Goal: Information Seeking & Learning: Understand process/instructions

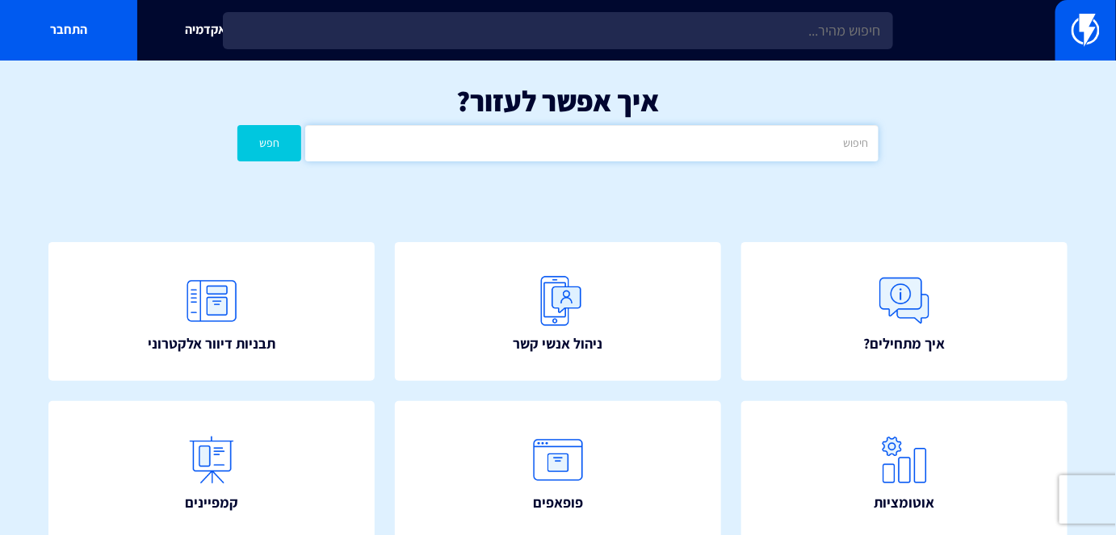
click at [773, 145] on input "text" at bounding box center [591, 143] width 573 height 36
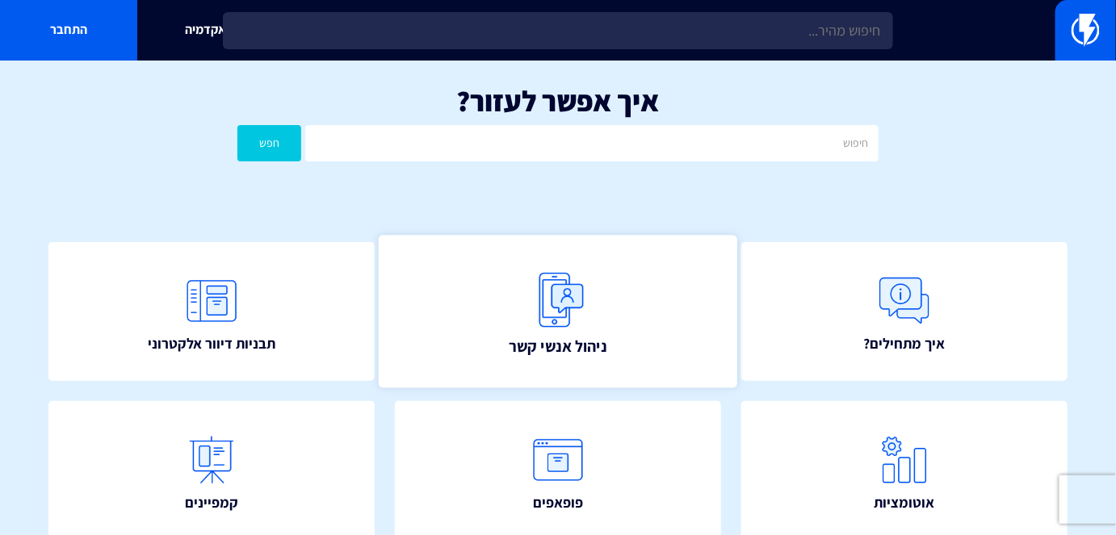
click at [539, 341] on span "ניהול אנשי קשר" at bounding box center [558, 346] width 99 height 23
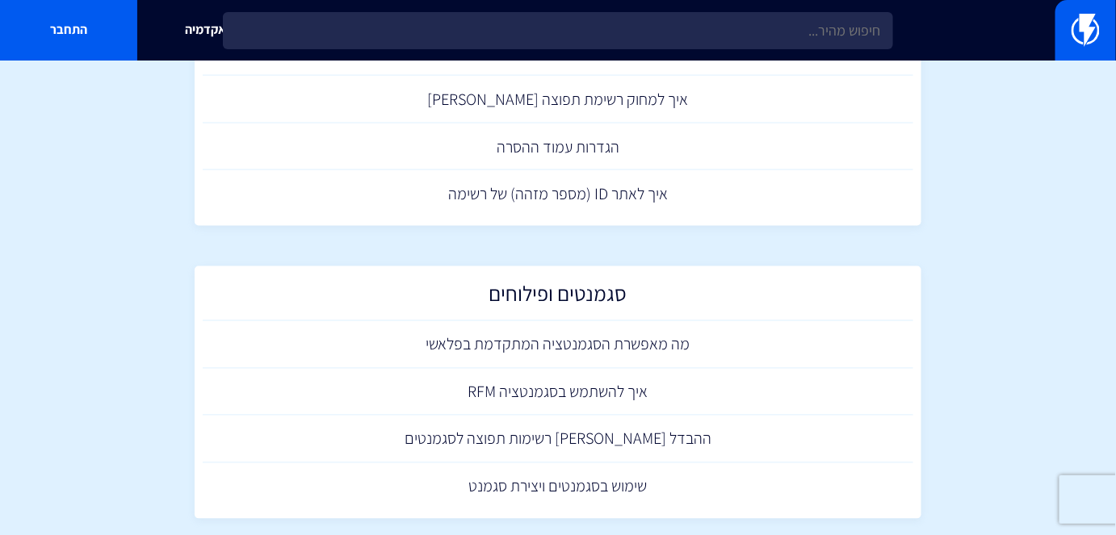
scroll to position [824, 0]
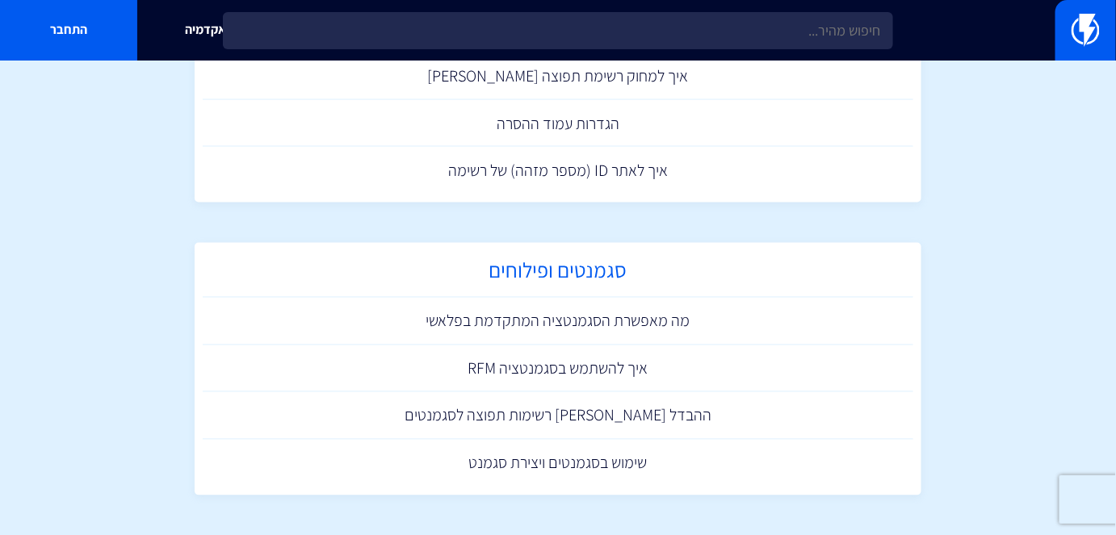
click at [578, 281] on h2 "סגמנטים ופילוחים" at bounding box center [558, 274] width 694 height 31
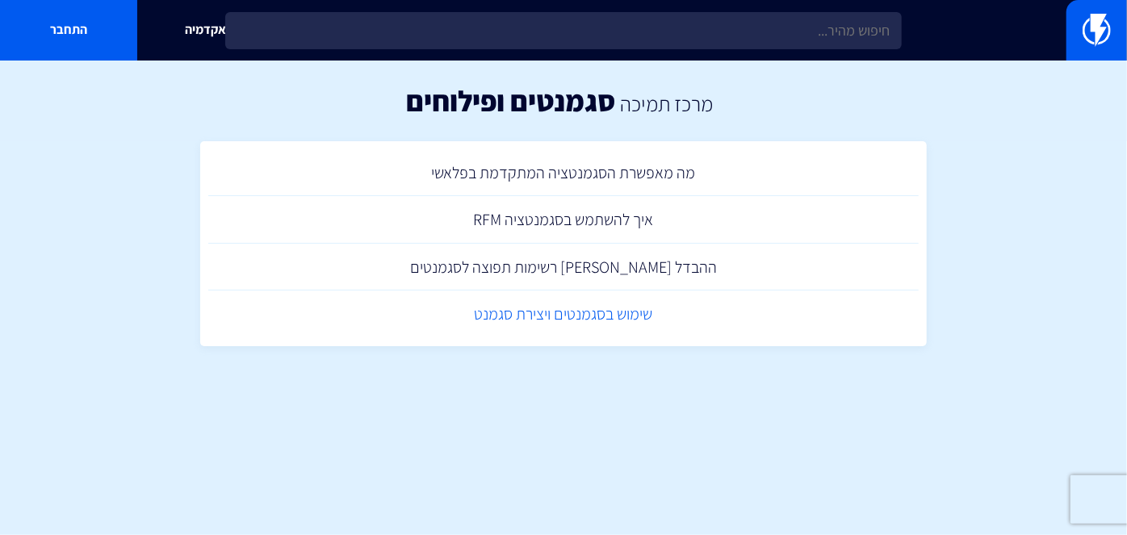
click at [620, 313] on link "שימוש בסגמנטים ויצירת סגמנט" at bounding box center [563, 315] width 711 height 48
